Goal: Check status

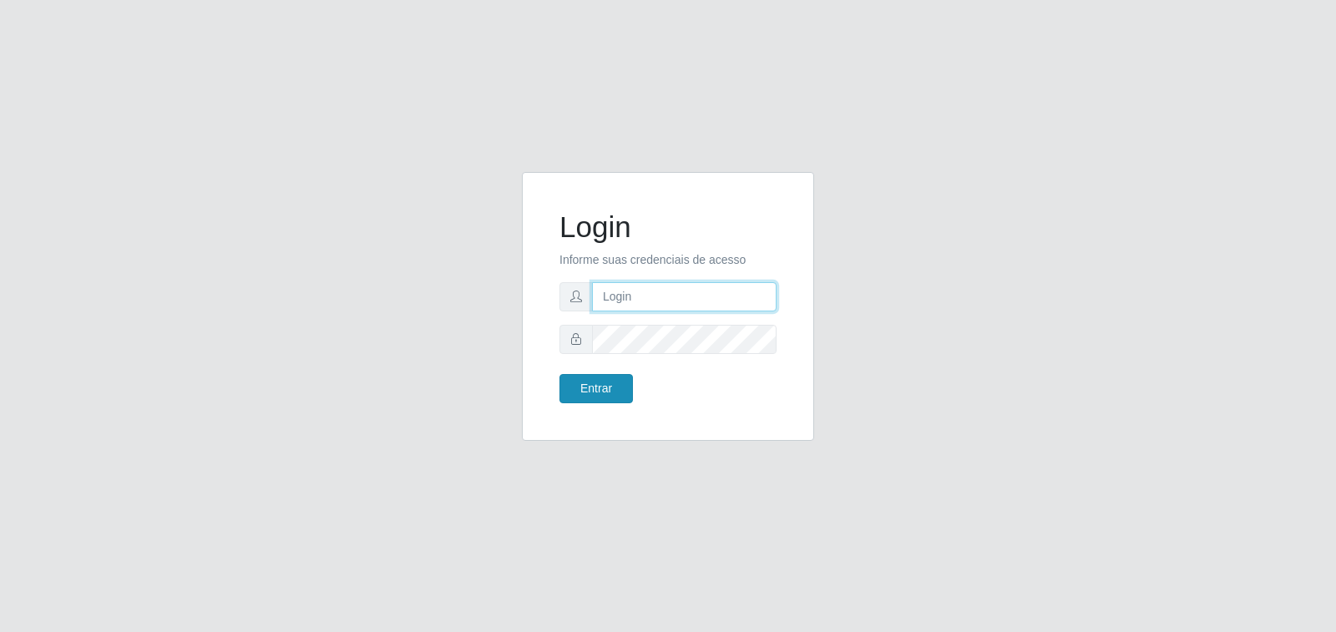
type input "gabriel.goncalves@extrabom.com.br"
click at [599, 401] on button "Entrar" at bounding box center [595, 388] width 73 height 29
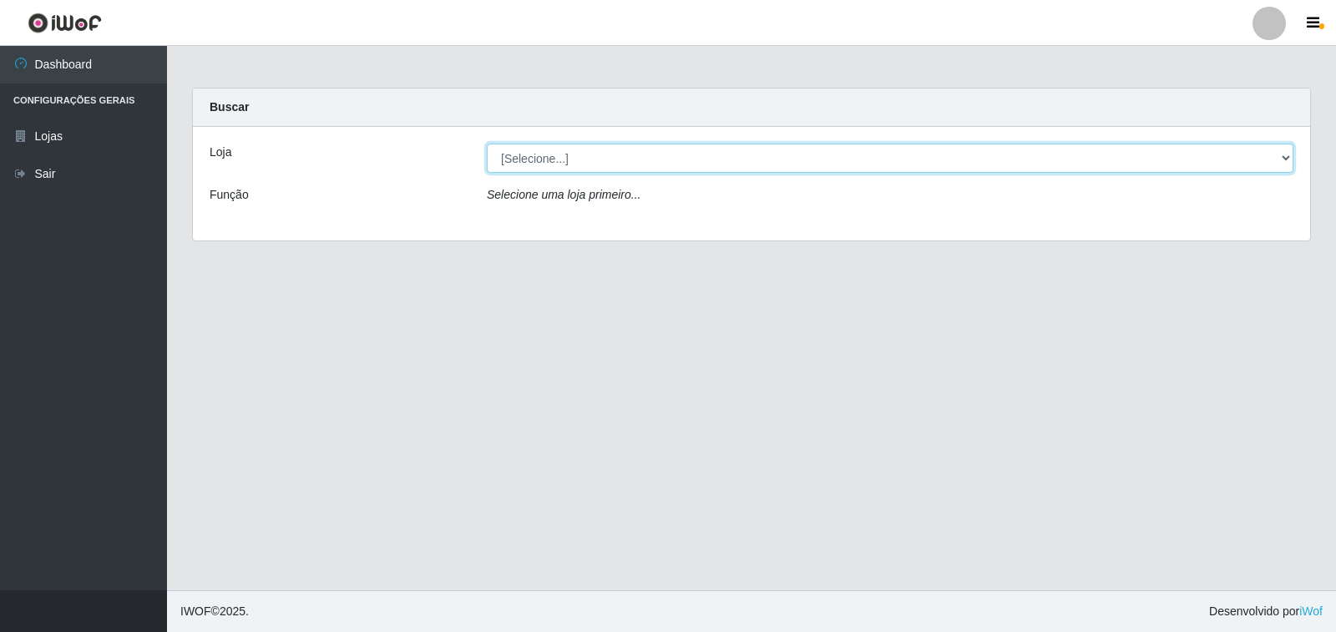
click at [585, 158] on select "[Selecione...] Extrabom - Loja 40 [GEOGRAPHIC_DATA]" at bounding box center [890, 158] width 806 height 29
select select "538"
click at [487, 144] on select "[Selecione...] Extrabom - Loja 40 [GEOGRAPHIC_DATA]" at bounding box center [890, 158] width 806 height 29
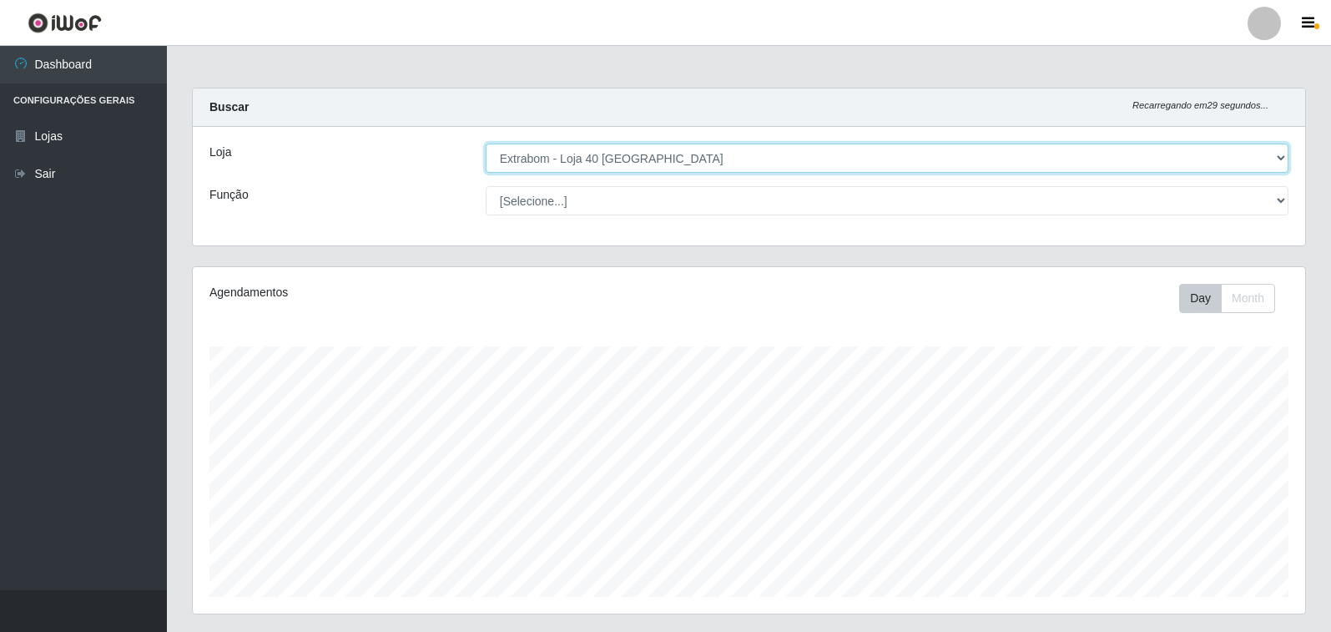
scroll to position [346, 1113]
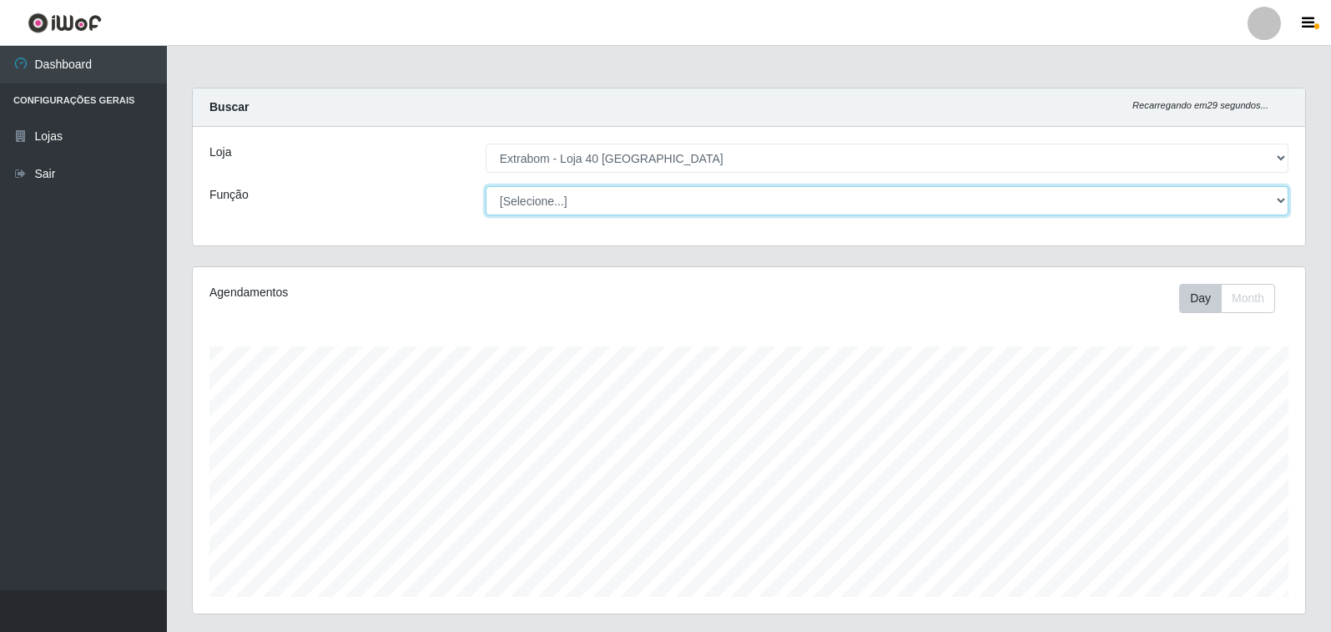
click at [538, 202] on select "[Selecione...] Repositor Repositor + Repositor ++" at bounding box center [887, 200] width 803 height 29
select select "24"
click at [486, 186] on select "[Selecione...] Repositor Repositor + Repositor ++" at bounding box center [887, 200] width 803 height 29
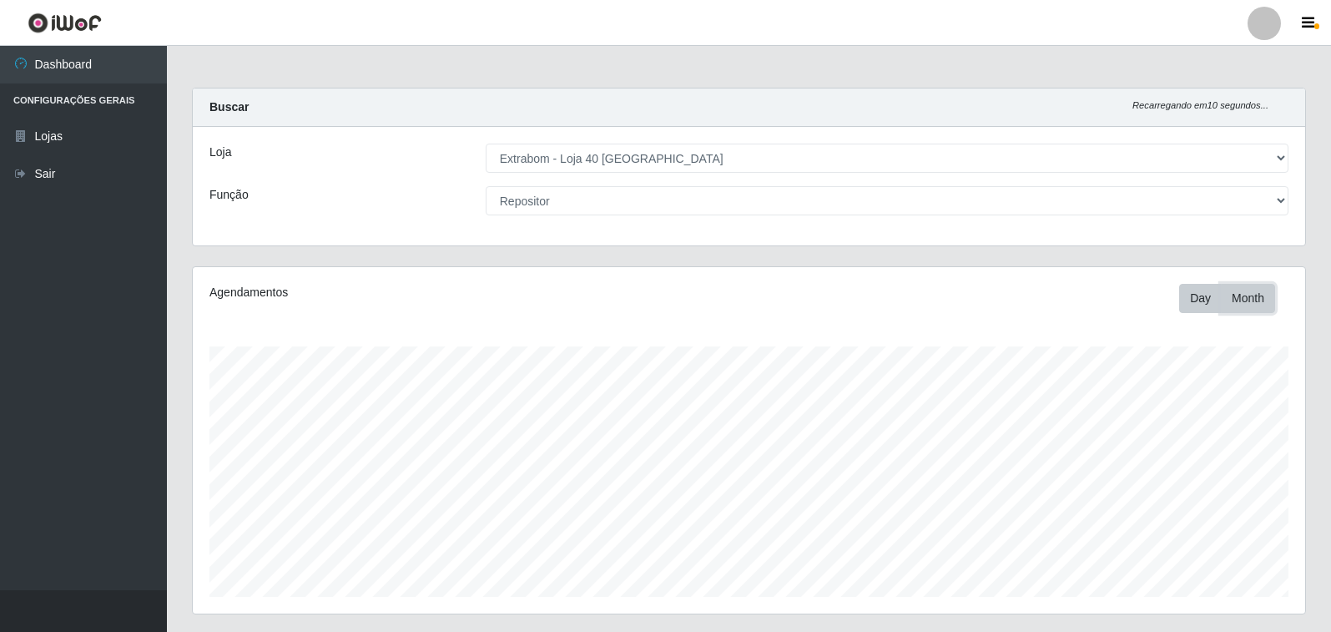
click at [1232, 305] on button "Month" at bounding box center [1248, 298] width 54 height 29
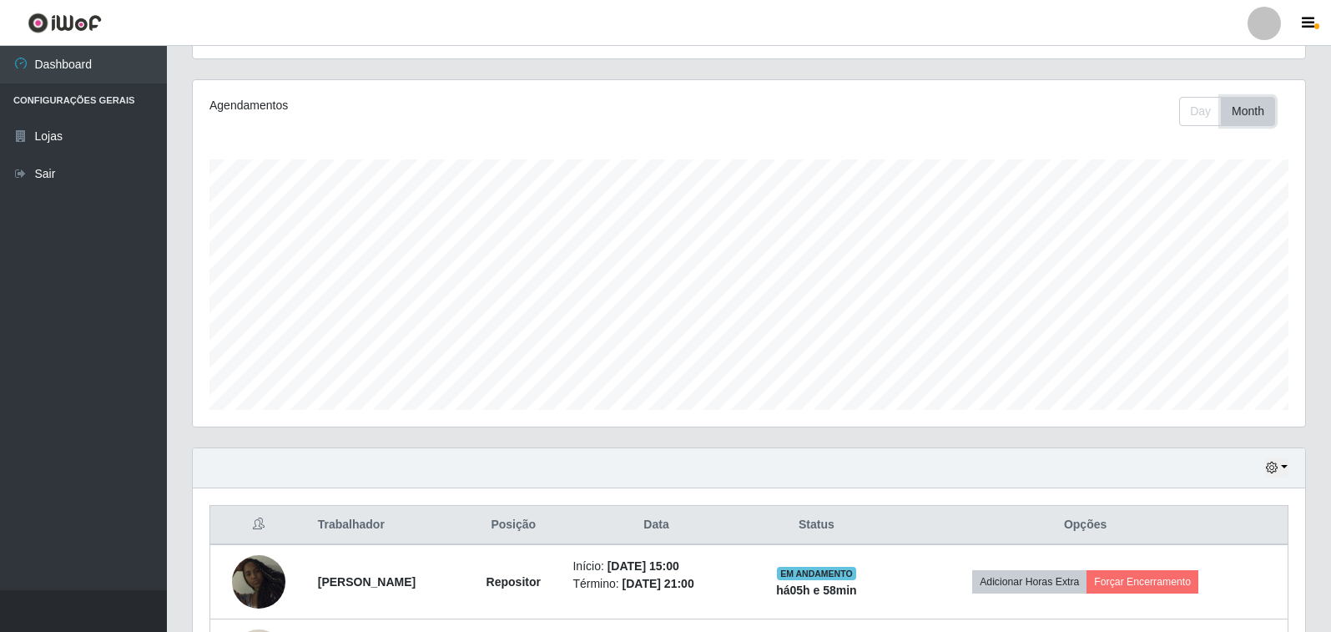
scroll to position [161, 0]
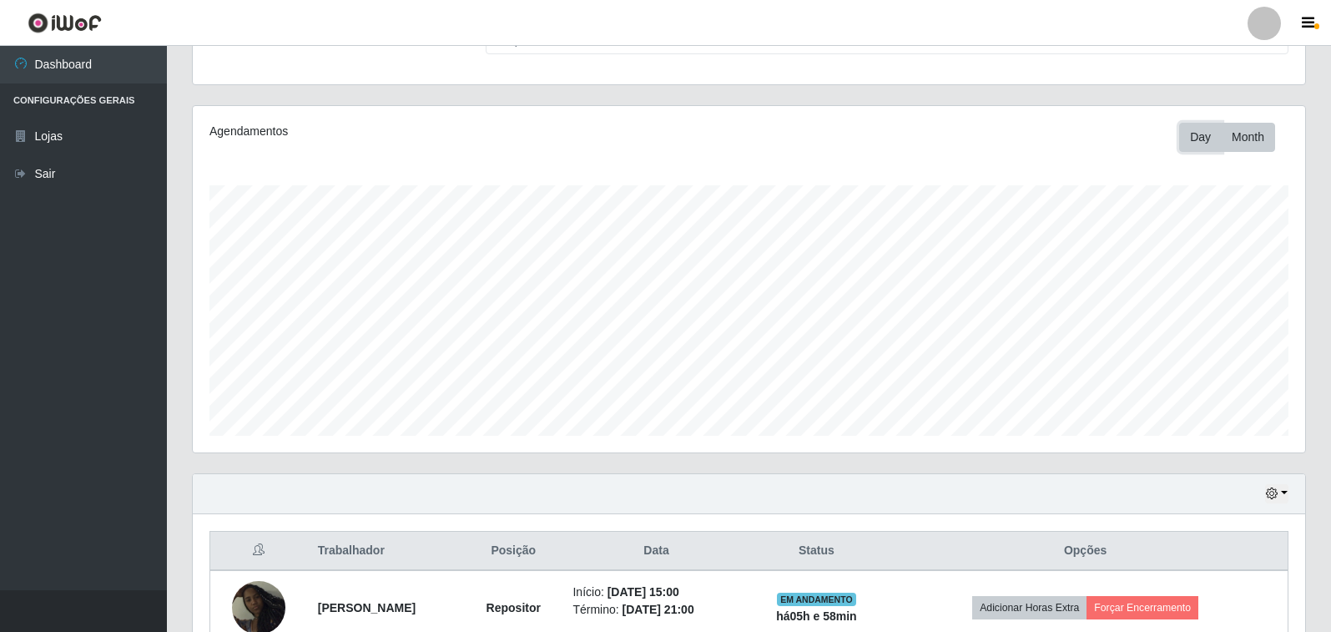
click at [1192, 144] on button "Day" at bounding box center [1200, 137] width 43 height 29
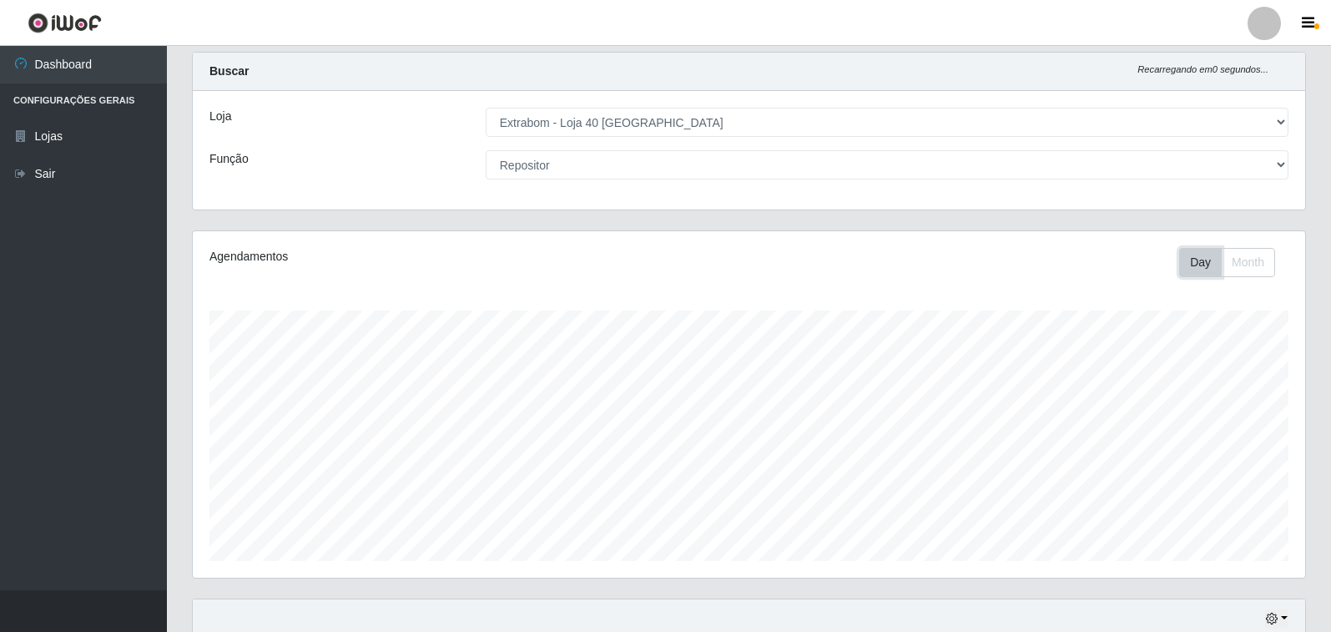
scroll to position [0, 0]
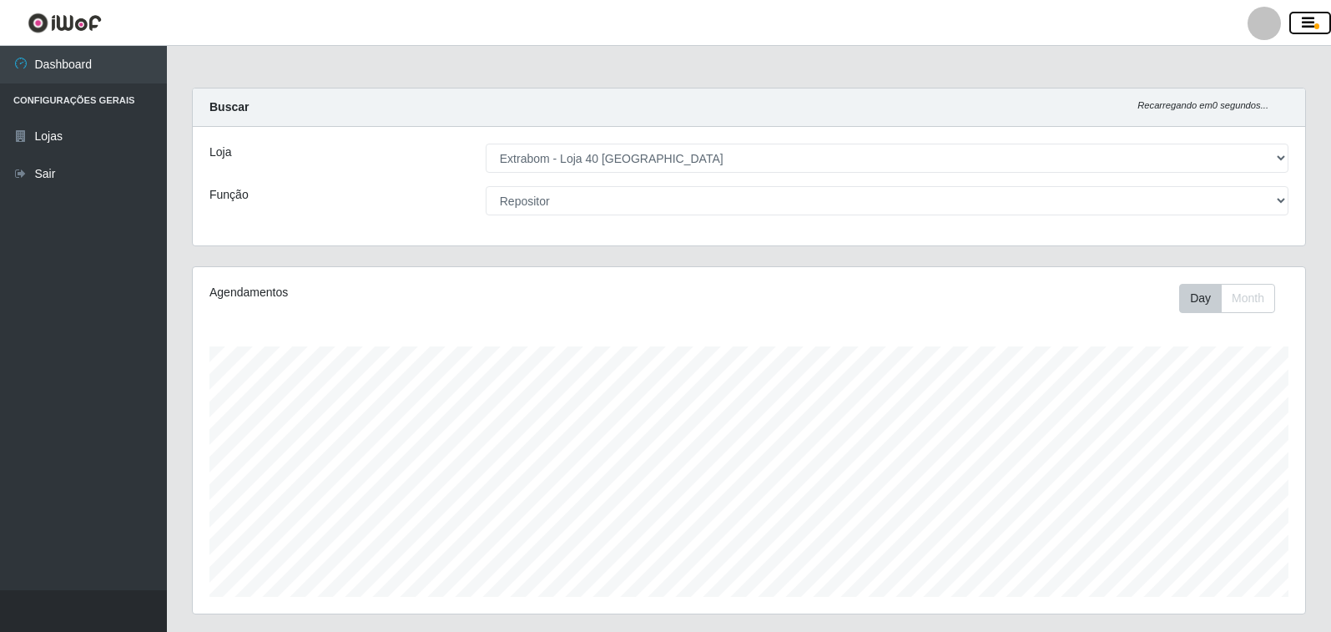
click at [1310, 30] on icon "button" at bounding box center [1308, 23] width 13 height 15
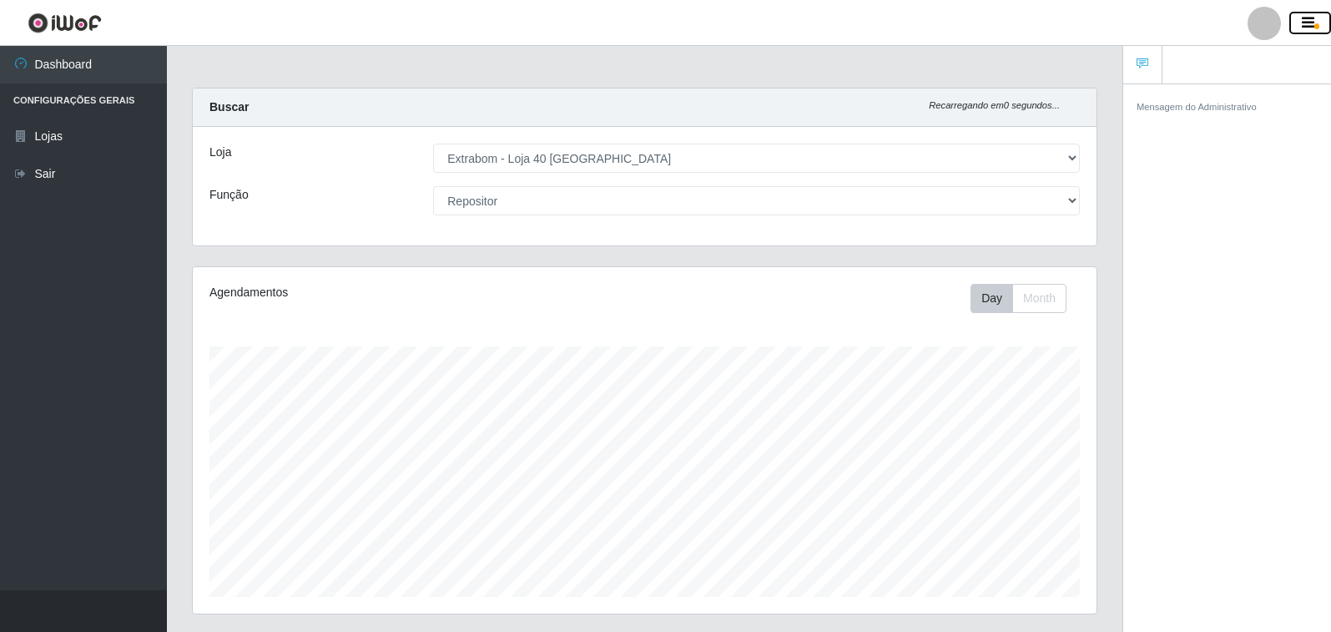
scroll to position [834353, 833795]
click at [1142, 60] on icon at bounding box center [1143, 64] width 12 height 12
click at [1052, 61] on main "Carregando... Buscar Recarregando em 28 segundos... Loja [Selecione...] Extrabo…" at bounding box center [645, 445] width 956 height 798
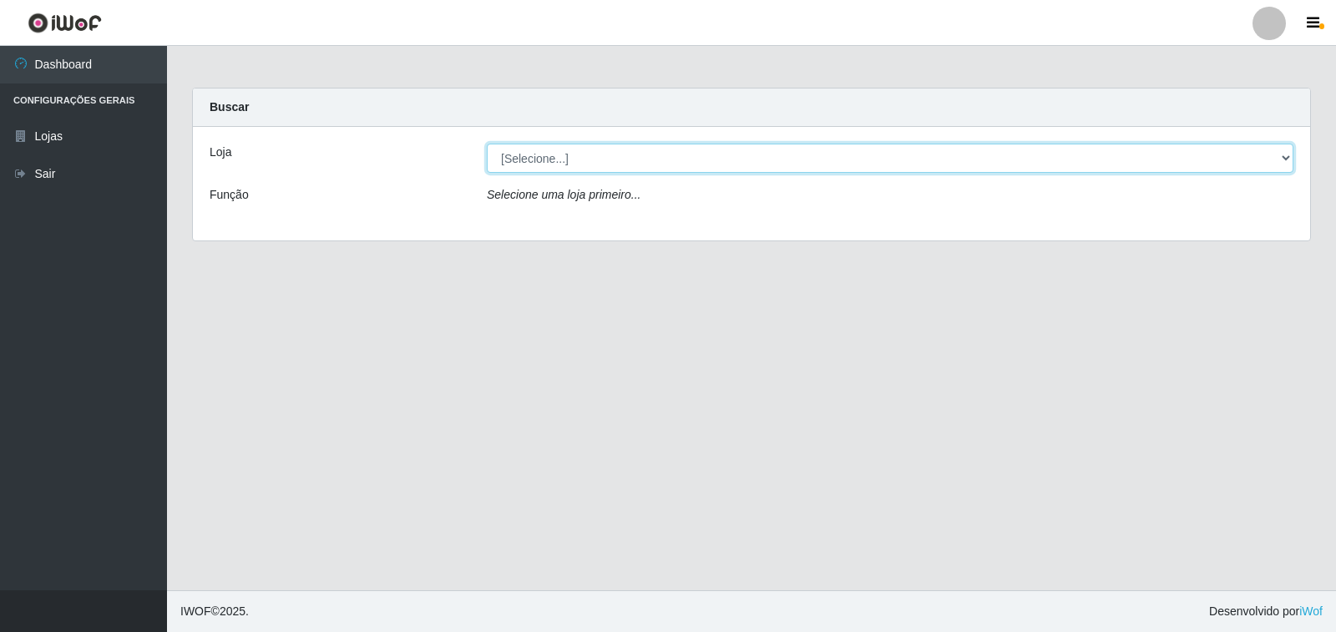
click at [587, 158] on select "[Selecione...] Extrabom - Loja 40 [GEOGRAPHIC_DATA]" at bounding box center [890, 158] width 806 height 29
select select "538"
click at [487, 144] on select "[Selecione...] Extrabom - Loja 40 [GEOGRAPHIC_DATA]" at bounding box center [890, 158] width 806 height 29
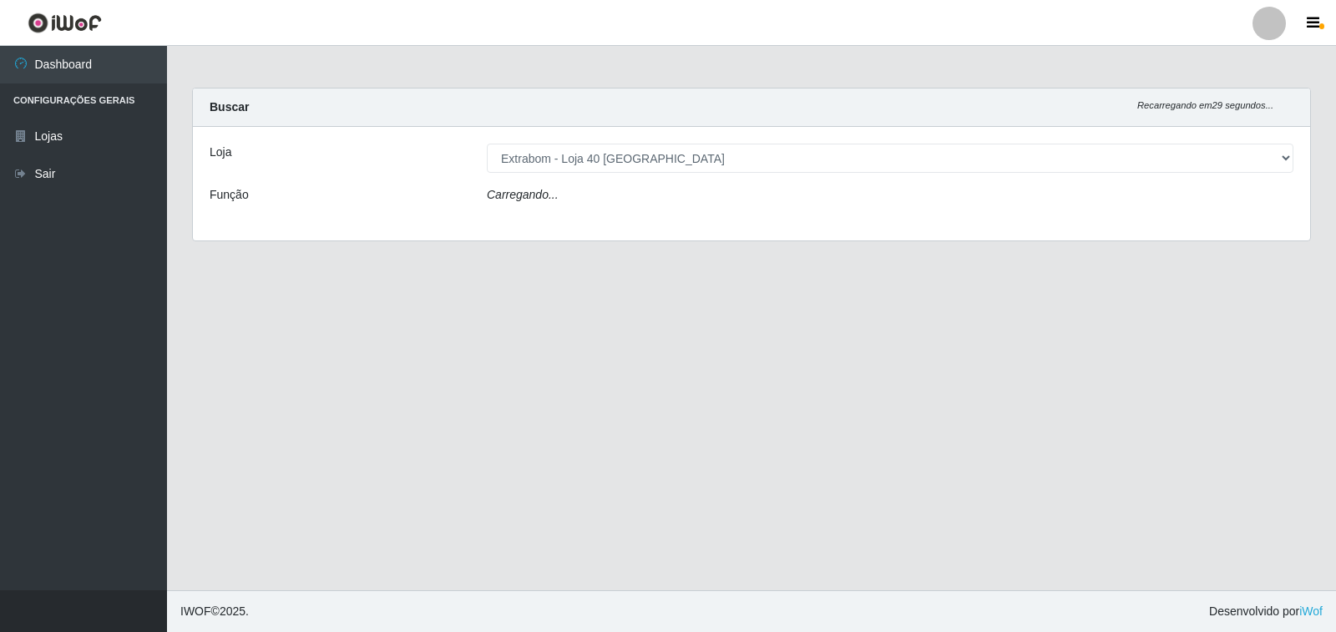
drag, startPoint x: 580, startPoint y: 172, endPoint x: 572, endPoint y: 197, distance: 26.4
click at [572, 197] on div "Carregando..." at bounding box center [889, 198] width 831 height 24
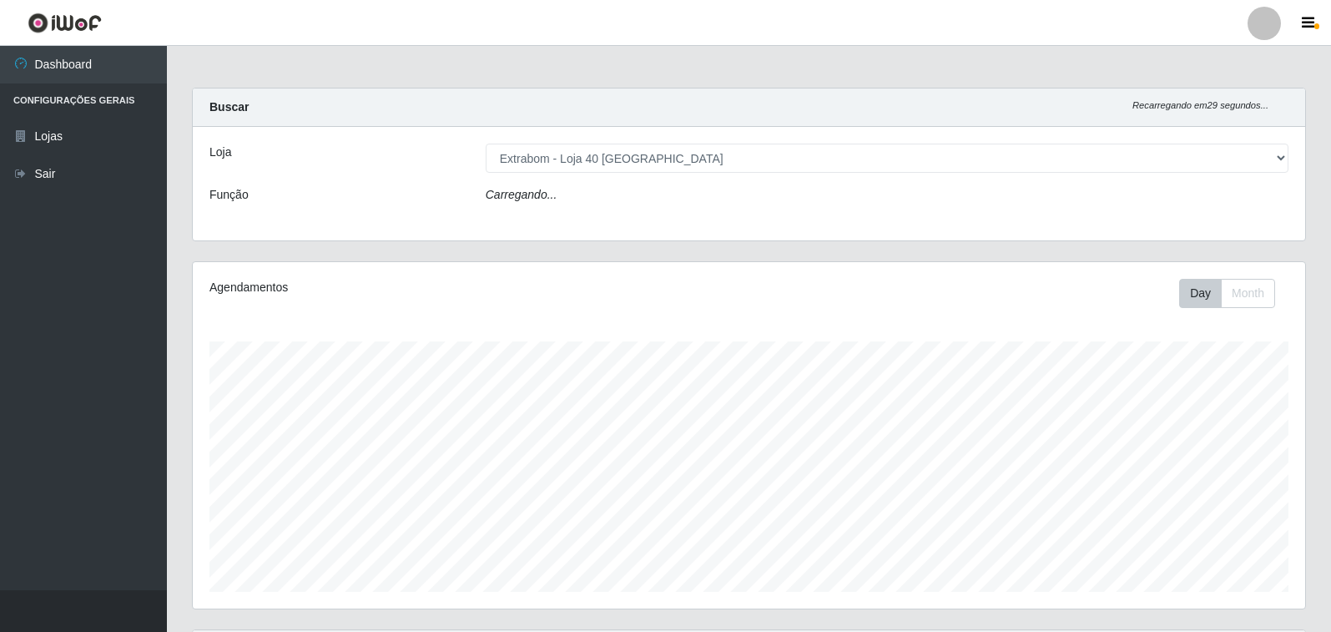
scroll to position [346, 1113]
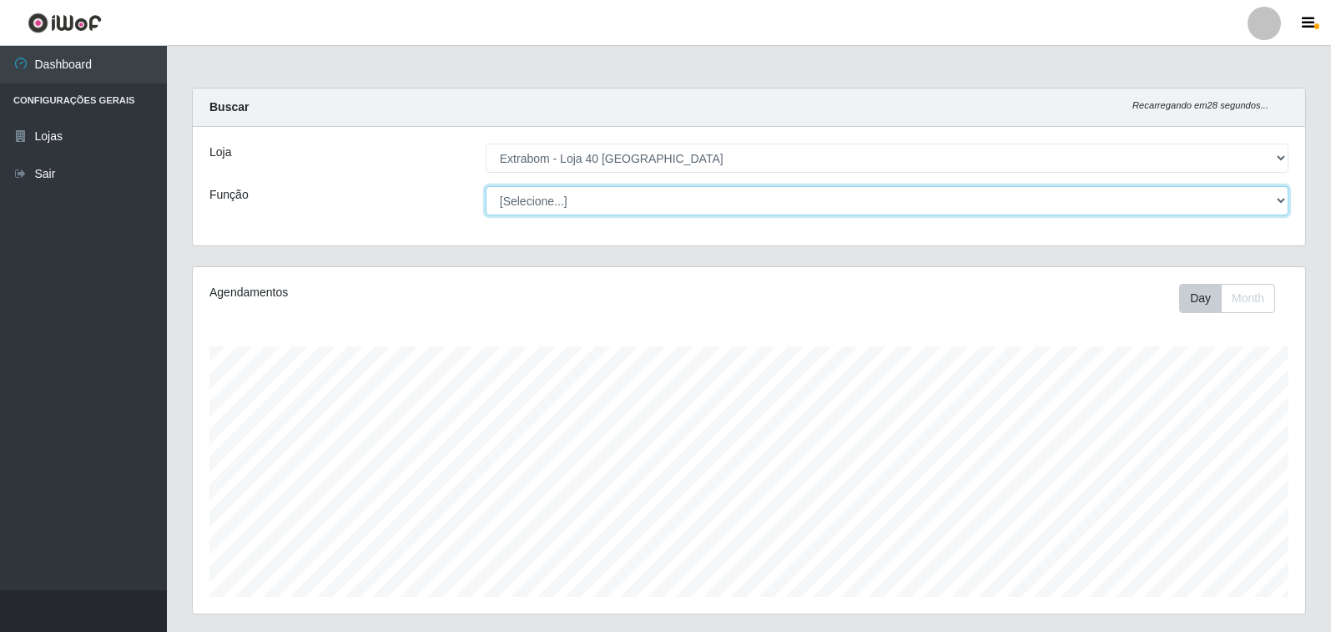
click at [538, 197] on select "[Selecione...] Repositor Repositor + Repositor ++" at bounding box center [887, 200] width 803 height 29
click at [486, 186] on select "[Selecione...] Repositor Repositor + Repositor ++" at bounding box center [887, 200] width 803 height 29
click at [573, 204] on select "[Selecione...] Repositor Repositor + Repositor ++" at bounding box center [887, 200] width 803 height 29
select select "24"
click at [486, 186] on select "[Selecione...] Repositor Repositor + Repositor ++" at bounding box center [887, 200] width 803 height 29
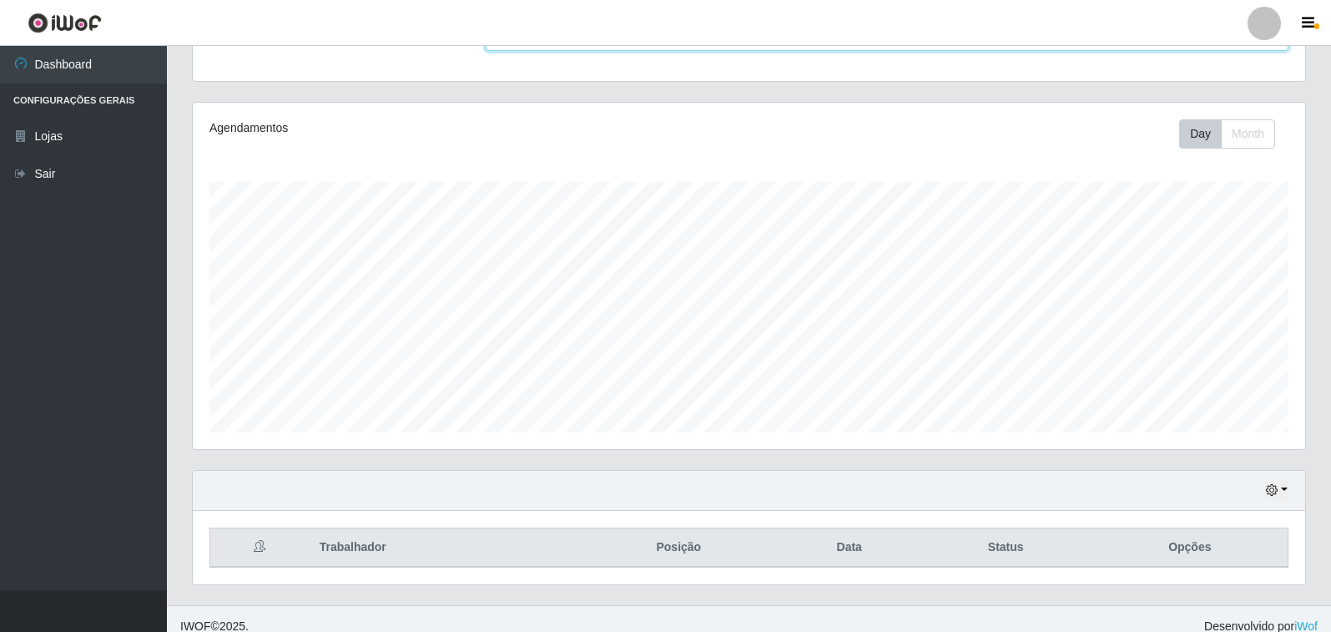
scroll to position [179, 0]
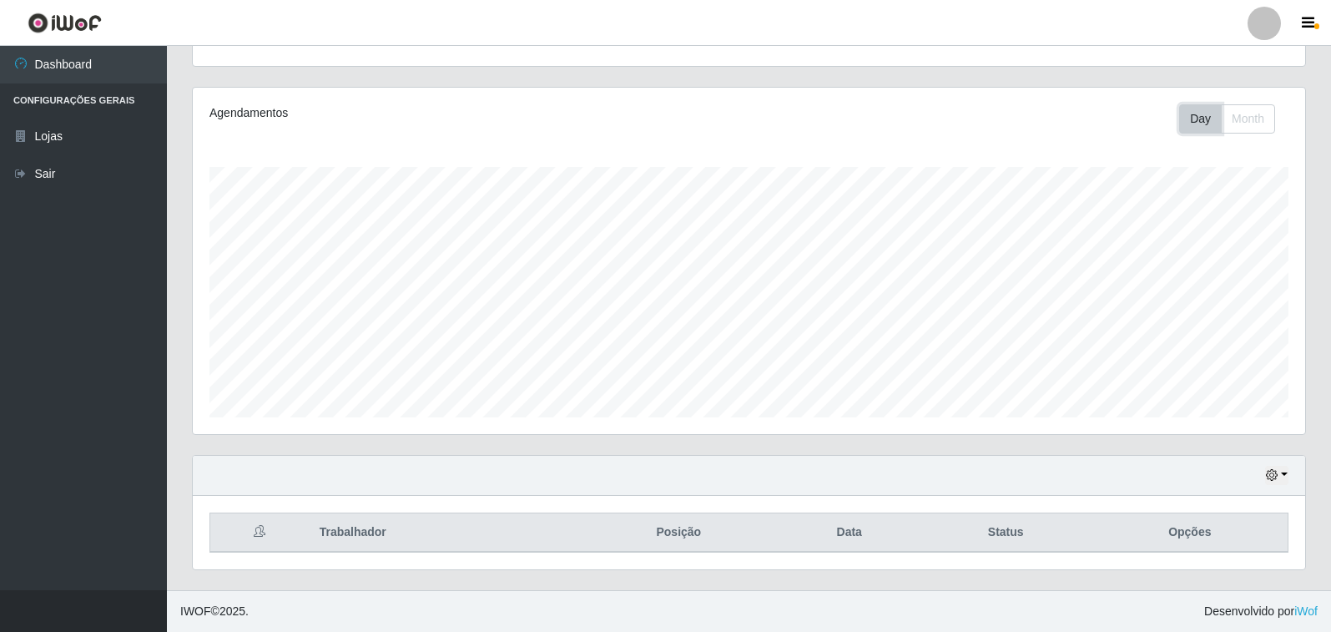
click at [1199, 121] on button "Day" at bounding box center [1200, 118] width 43 height 29
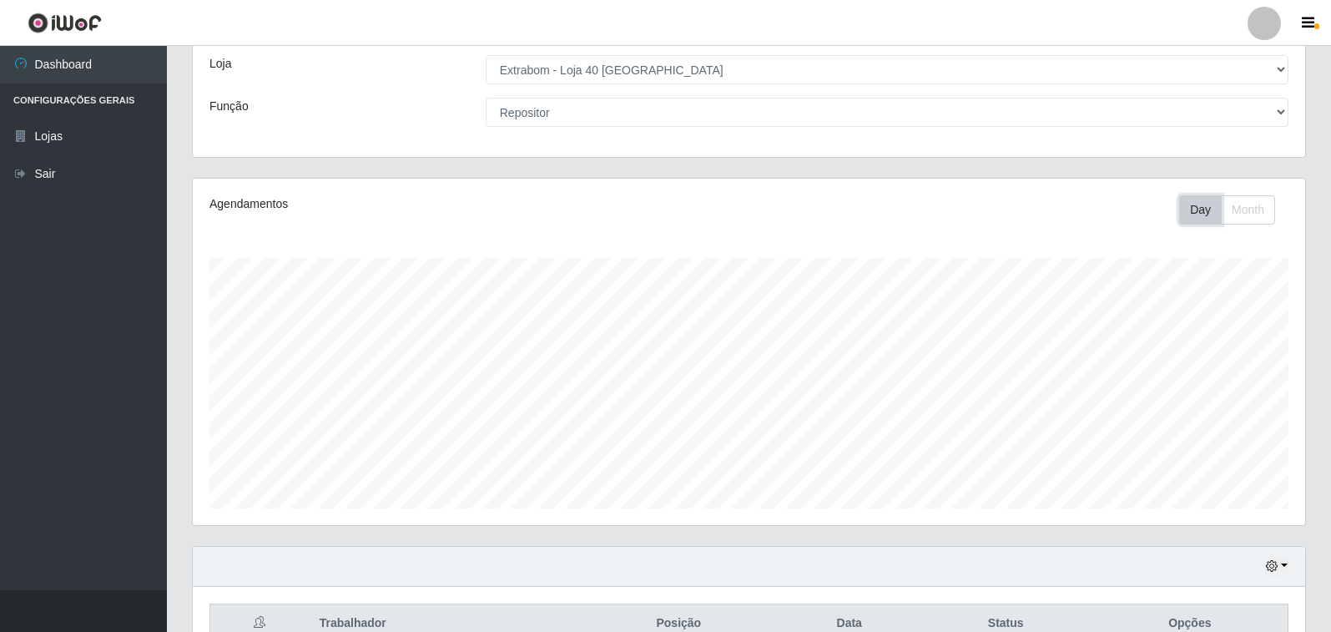
scroll to position [0, 0]
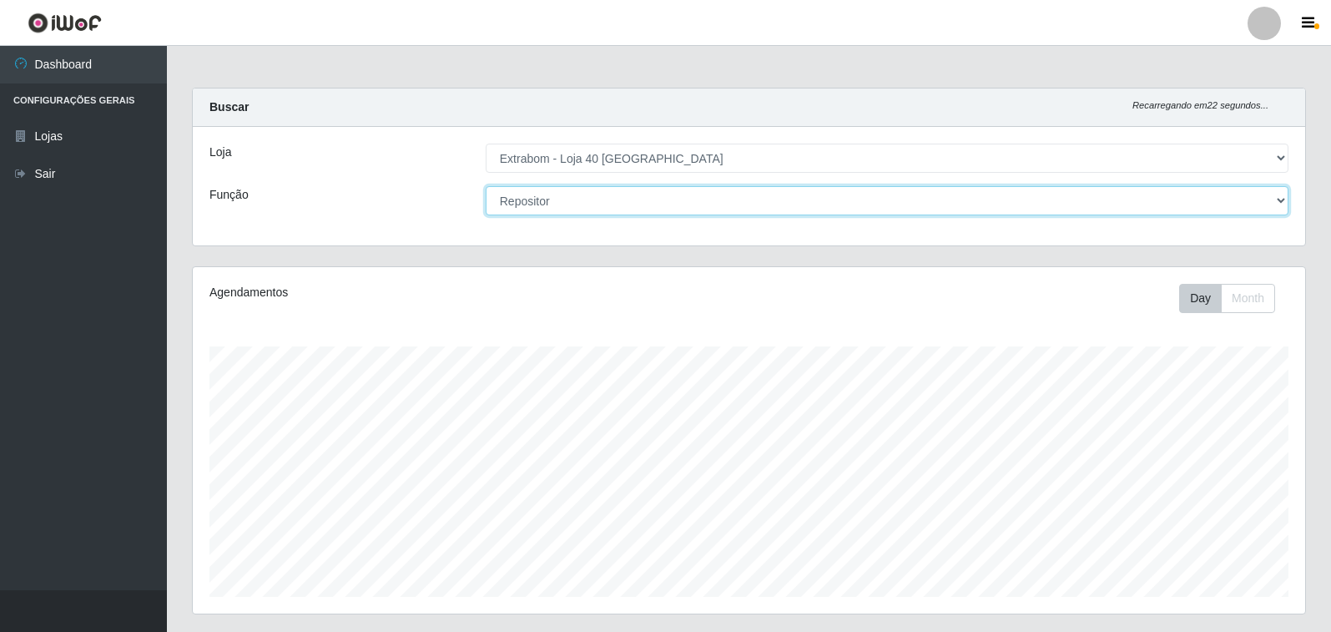
click at [613, 201] on select "[Selecione...] Repositor Repositor + Repositor ++" at bounding box center [887, 200] width 803 height 29
click at [486, 186] on select "[Selecione...] Repositor Repositor + Repositor ++" at bounding box center [887, 200] width 803 height 29
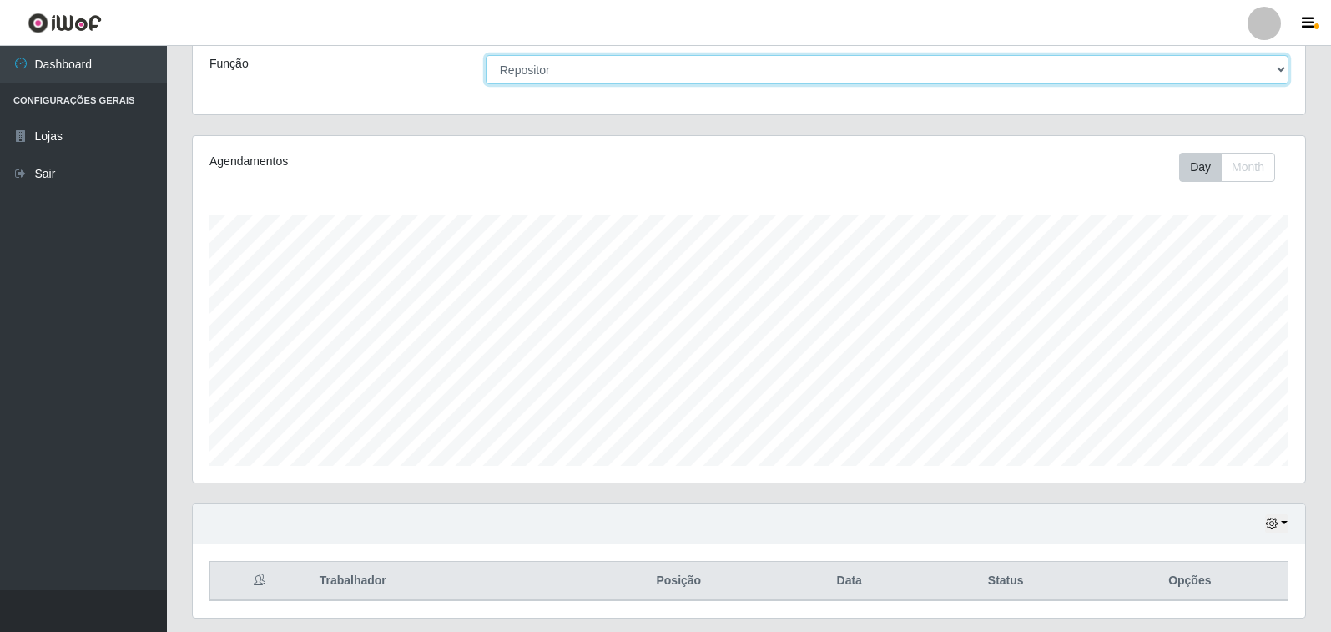
scroll to position [179, 0]
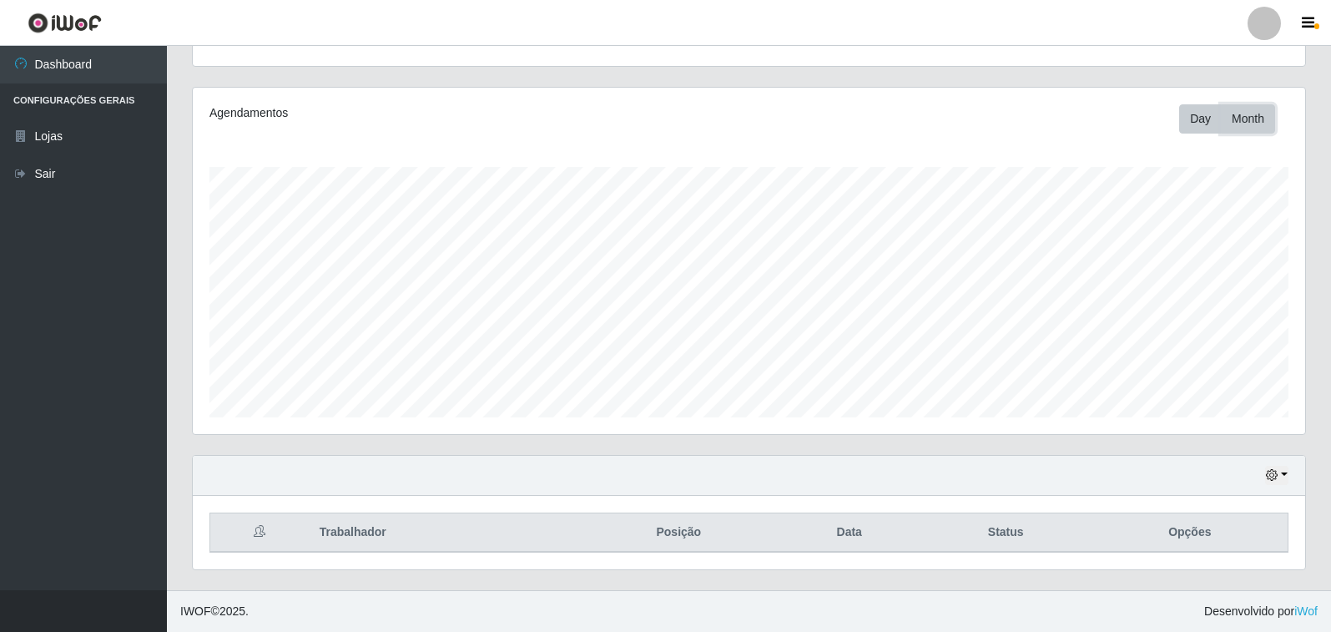
click at [1245, 122] on button "Month" at bounding box center [1248, 118] width 54 height 29
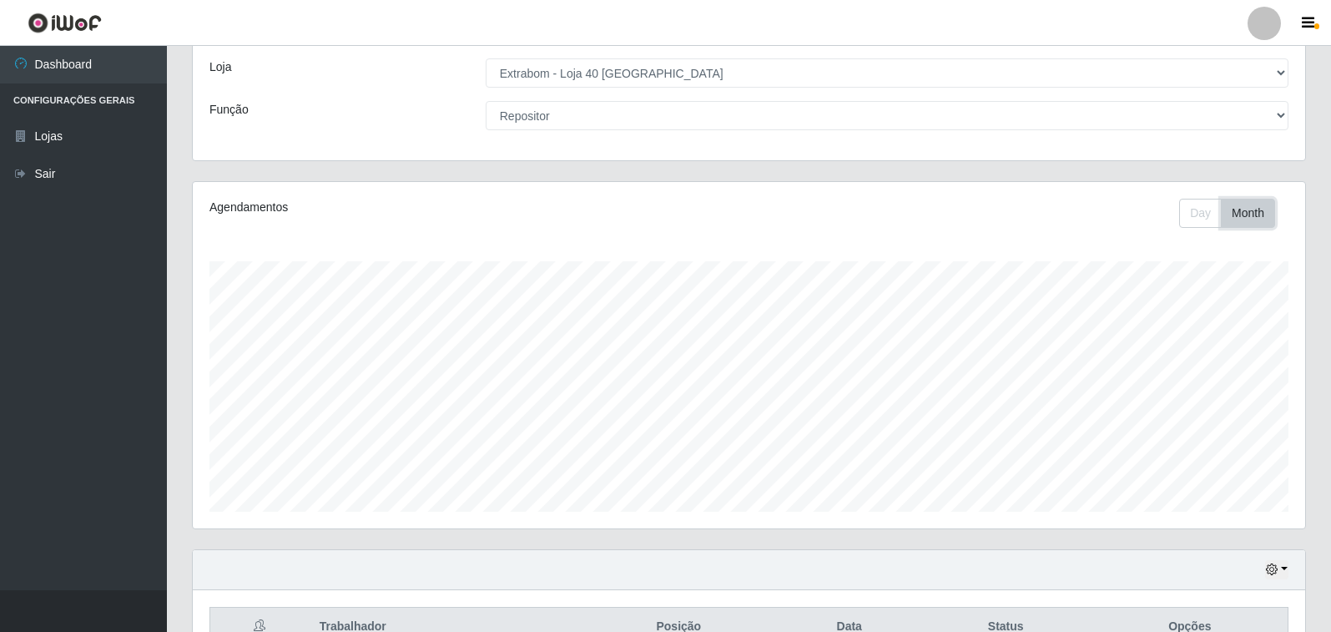
scroll to position [0, 0]
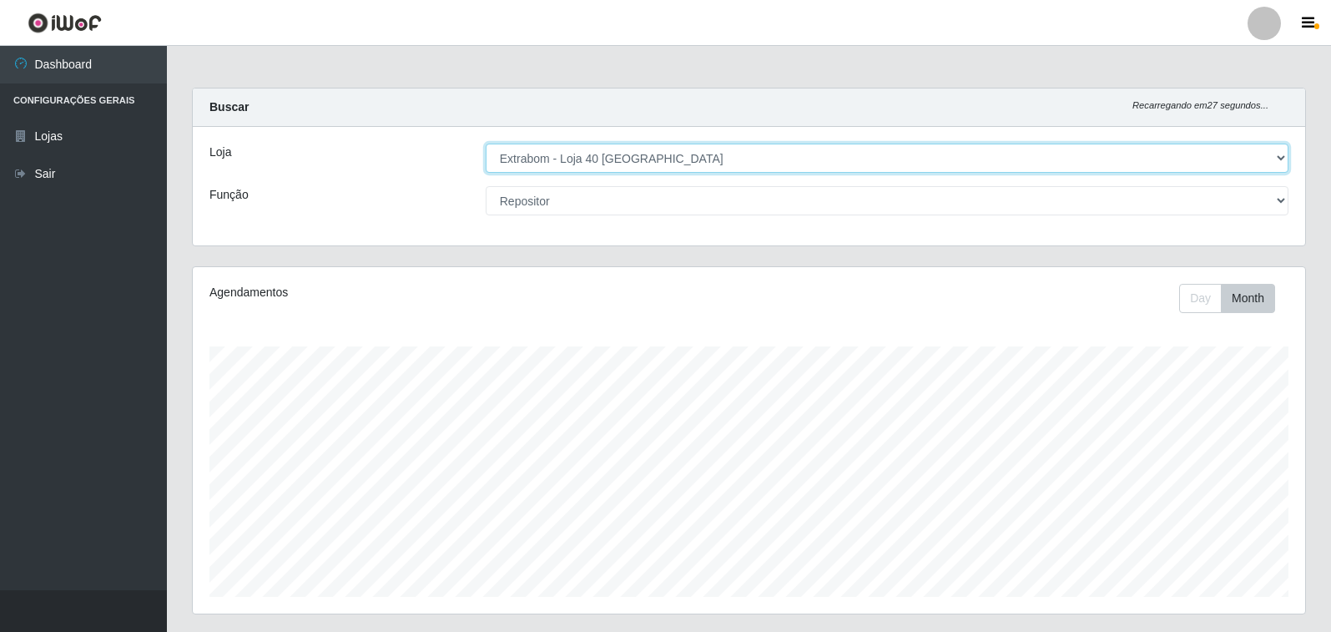
click at [682, 161] on select "[Selecione...] Extrabom - Loja 40 [GEOGRAPHIC_DATA]" at bounding box center [887, 158] width 803 height 29
